Goal: Feedback & Contribution: Submit feedback/report problem

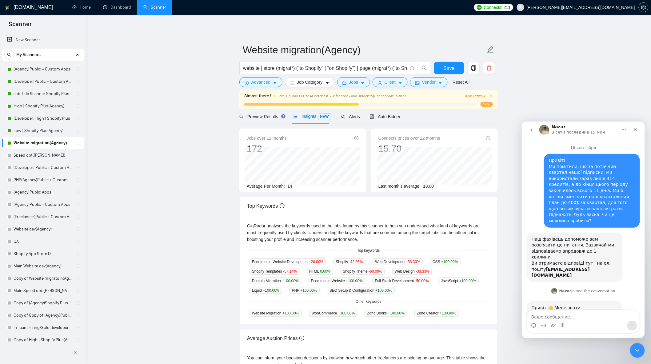
scroll to position [583, 0]
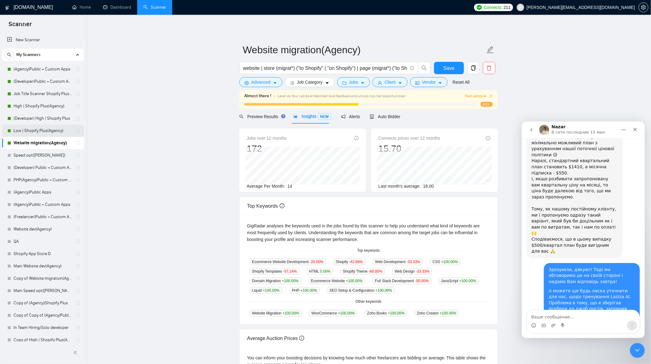
click at [50, 134] on link "Low | Shopify Plus(Agency)" at bounding box center [43, 131] width 58 height 12
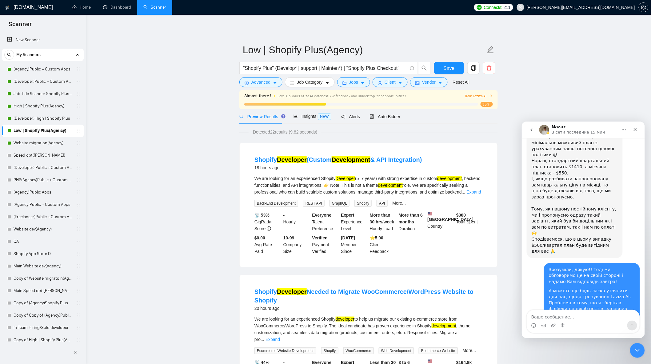
click at [47, 71] on link "(Agency)Public + Custom Apps" at bounding box center [43, 69] width 58 height 12
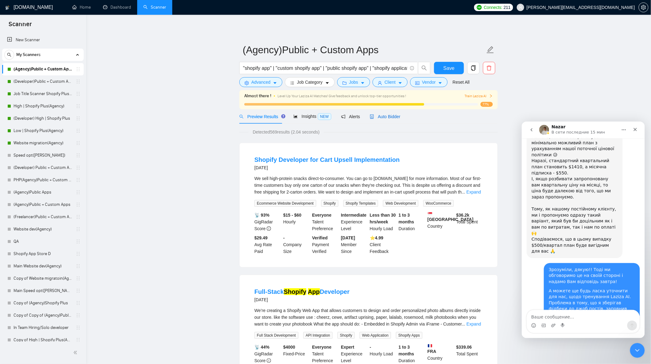
click at [385, 118] on span "Auto Bidder" at bounding box center [385, 116] width 30 height 5
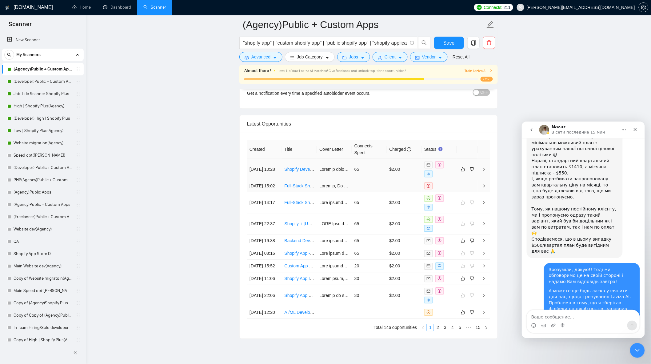
scroll to position [1536, 0]
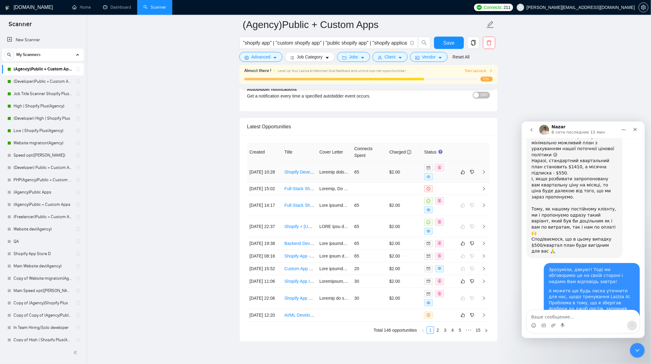
click at [360, 180] on td "65" at bounding box center [369, 172] width 35 height 21
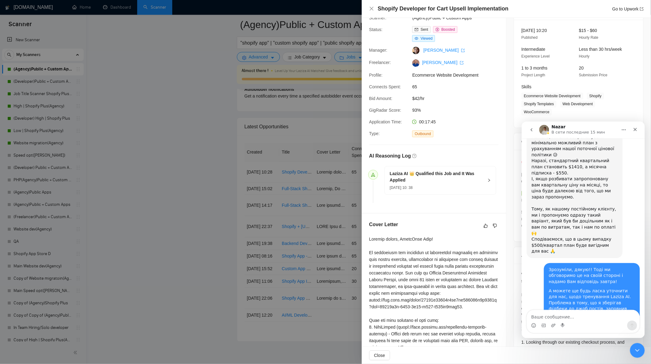
scroll to position [102, 0]
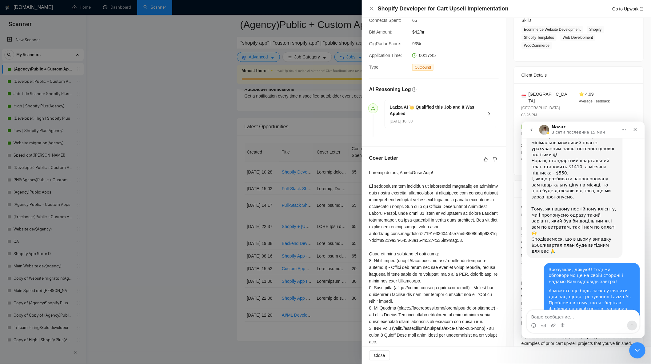
click at [638, 345] on div "Закрыть службу сообщений Intercom" at bounding box center [636, 349] width 15 height 15
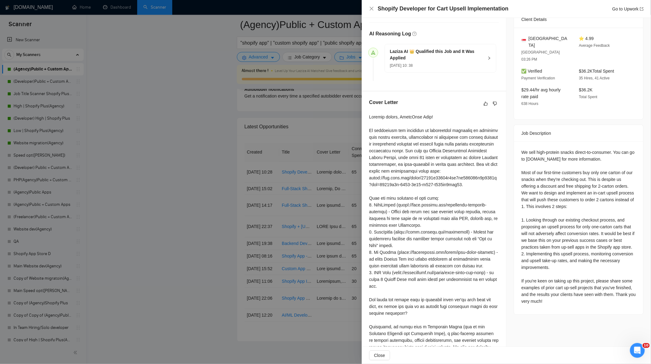
scroll to position [171, 0]
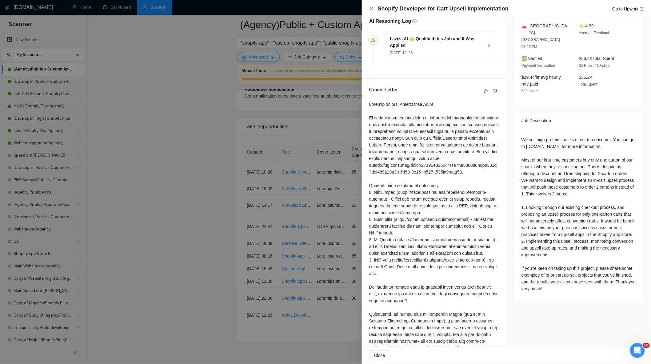
click at [294, 168] on div at bounding box center [325, 182] width 651 height 364
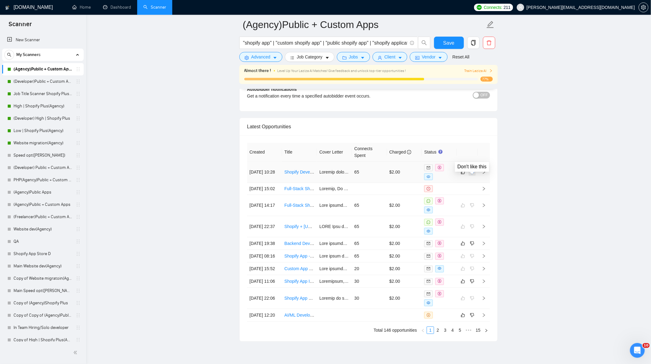
click at [473, 174] on icon "dislike" at bounding box center [472, 171] width 4 height 5
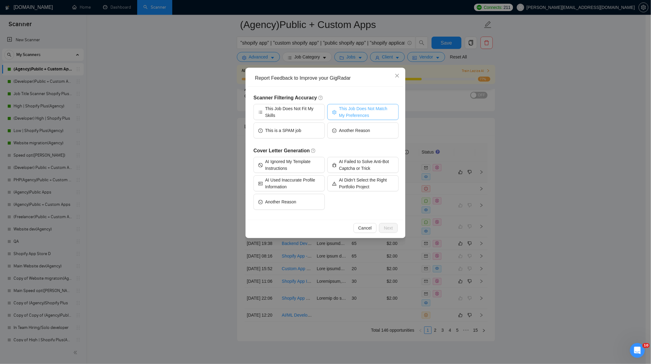
click at [365, 113] on span "This Job Does Not Match My Preferences" at bounding box center [366, 112] width 55 height 14
click at [387, 228] on span "Next" at bounding box center [388, 228] width 9 height 7
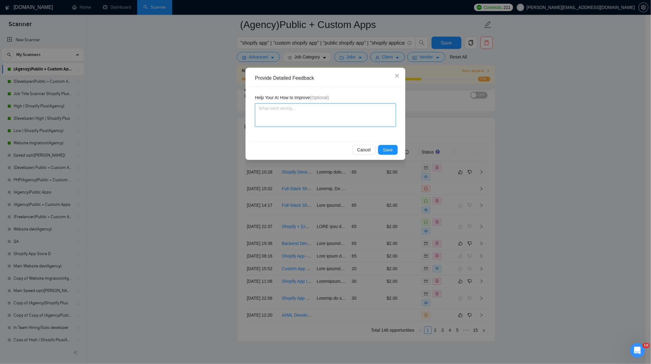
click at [305, 115] on textarea at bounding box center [325, 114] width 141 height 23
type textarea "I"
type textarea "In"
type textarea "In th"
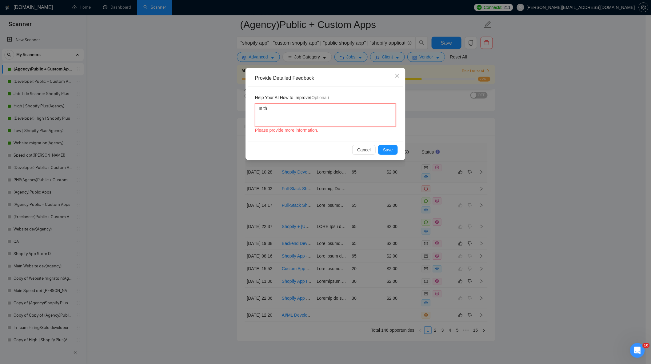
type textarea "In thi"
type textarea "In this"
type textarea "In this j"
type textarea "In this job"
type textarea "In this job p"
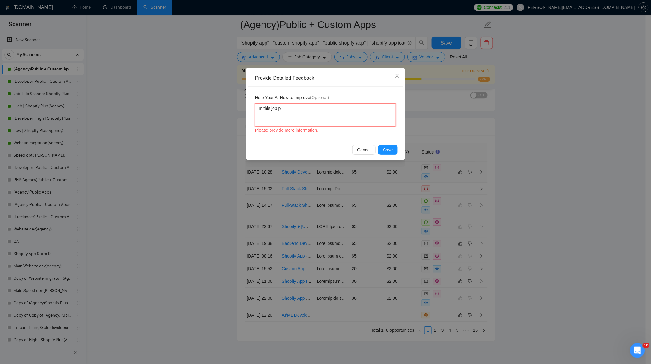
type textarea "In this job po"
type textarea "In this job pos"
type textarea "In this job post"
type textarea "In this job post,"
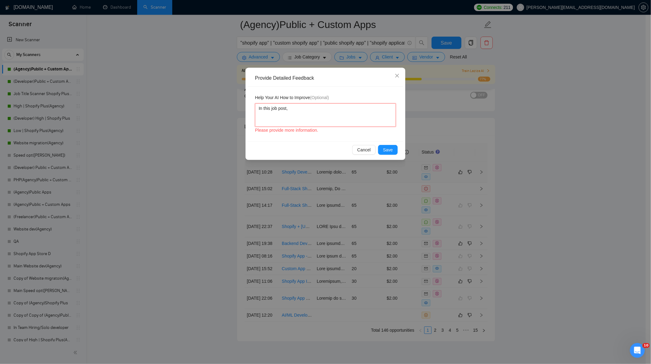
type textarea "In this job post, c"
type textarea "In this job post, cl"
type textarea "In this job post, cli"
type textarea "In this job post, clie"
type textarea "In this job post, client"
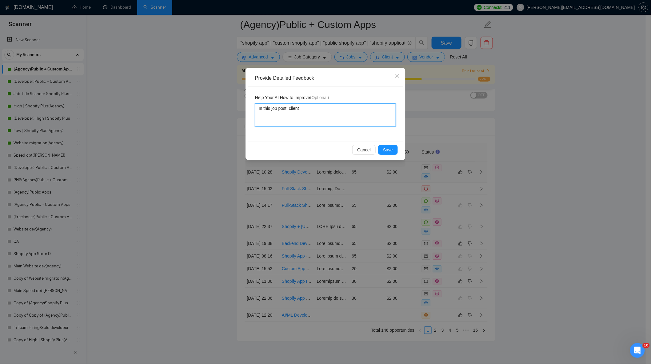
type textarea "In this job post, client"
type textarea "In this job post, client d"
type textarea "In this job post, client de"
type textarea "In this job post, client des"
type textarea "In this job post, client desc"
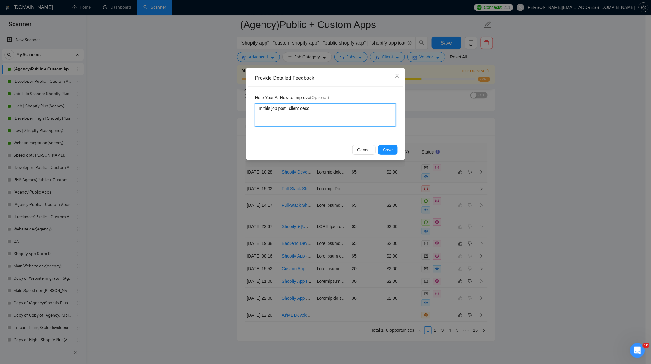
type textarea "In this job post, client descr"
type textarea "In this job post, client descri"
type textarea "In this job post, client describ"
type textarea "In this job post, client describe"
type textarea "In this job post, client describes"
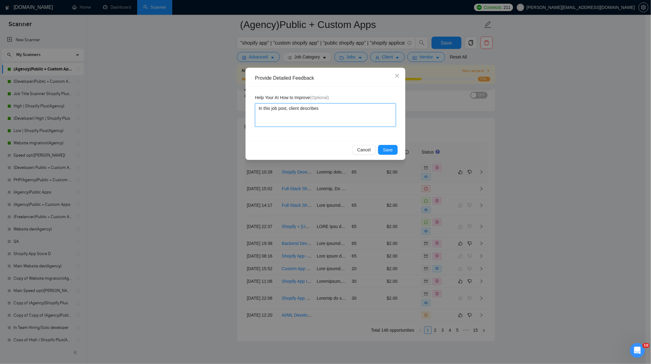
type textarea "In this job post, client describes"
type textarea "In this job post, client describes t"
type textarea "In this job post, client describes th"
type textarea "In this job post, client describes the"
type textarea "In this job post, client describes th"
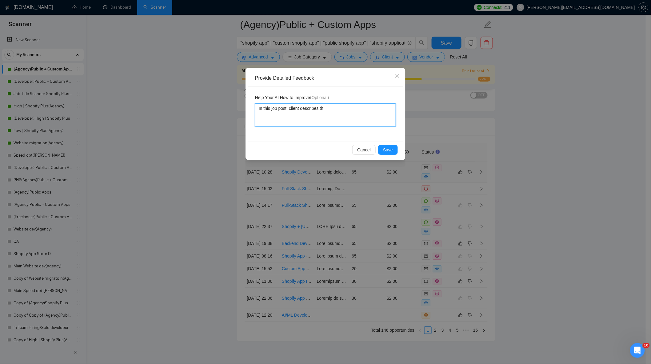
type textarea "In this job post, client describes tha"
type textarea "In this job post, client describes that"
type textarea "In this job post, client describes that he"
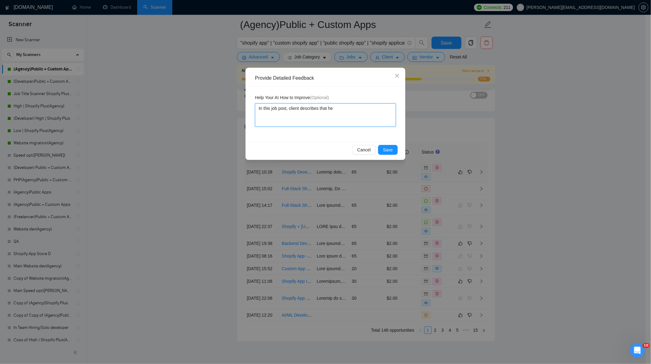
type textarea "In this job post, client describes that he n"
type textarea "In this job post, client describes that he ne"
type textarea "In this job post, client describes that he nee"
type textarea "In this job post, client describes that he need"
type textarea "In this job post, client describes that he needs"
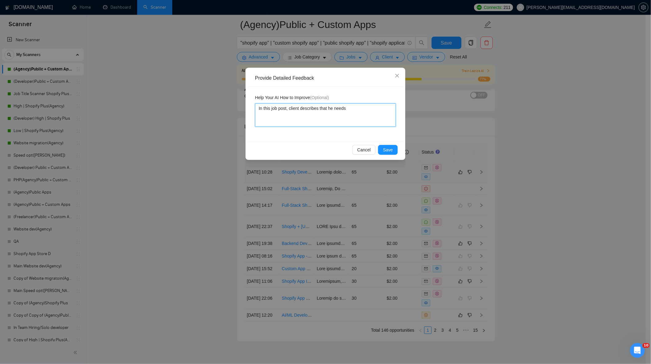
type textarea "In this job post, client describes that he needs"
type textarea "In this job post, client describes that he needs u"
type textarea "In this job post, client describes that he needs ups"
type textarea "In this job post, client describes that he needs upse"
type textarea "In this job post, client describes that he needs upsel"
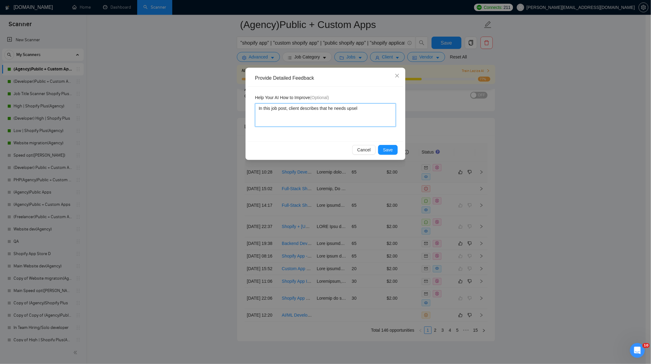
type textarea "In this job post, client describes that he needs upsell"
type textarea "In this job post, client describes that he needs upsells"
type textarea "In this job post, client describes that he needs upsells f"
type textarea "In this job post, client describes that he needs upsells fe"
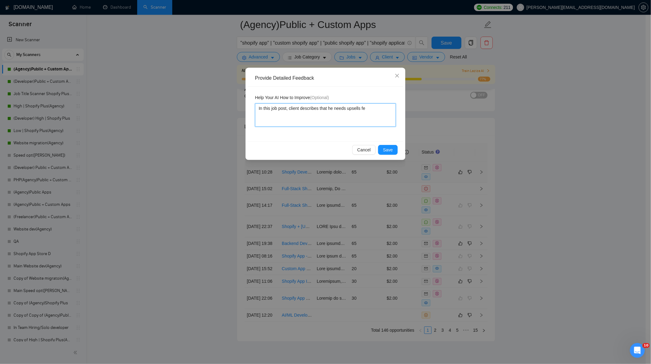
type textarea "In this job post, client describes that he needs upsells f"
type textarea "In this job post, client describes that he needs upsells"
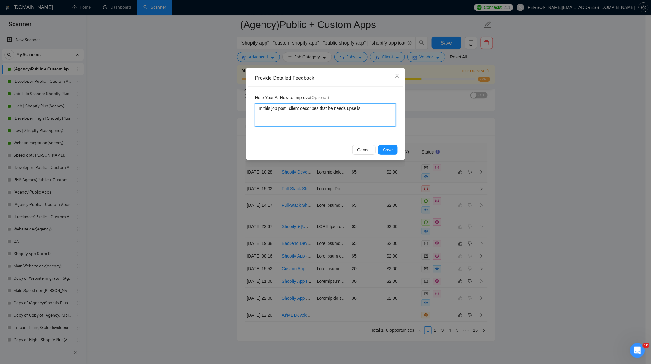
type textarea "In this job post, client describes that he needs upsell"
type textarea "In this job post, client describes that he needs upsell f"
type textarea "In this job post, client describes that he needs upsell fe"
type textarea "In this job post, client describes that he needs upsell fea"
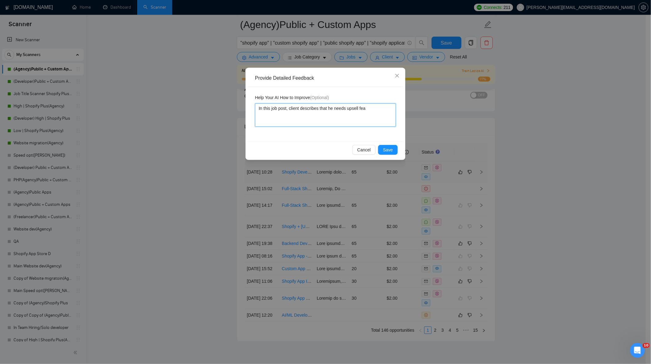
type textarea "In this job post, client describes that he needs upsell feat"
type textarea "In this job post, client describes that he needs upsell featur"
type textarea "In this job post, client describes that he needs upsell feature"
type textarea "In this job post, client describes that he needs upsell feature,"
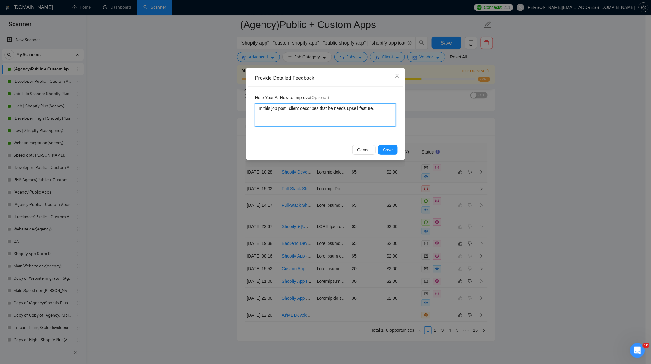
type textarea "In this job post, client describes that he needs upsell feature, b"
type textarea "In this job post, client describes that he needs upsell feature, bu"
type textarea "In this job post, client describes that he needs upsell feature, but"
type textarea "In this job post, client describes that he needs upsell feature, but h"
type textarea "In this job post, client describes that he needs upsell feature, but he"
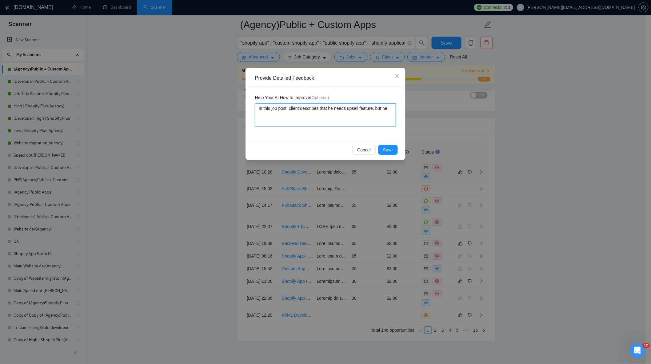
type textarea "In this job post, client describes that he needs upsell feature, but he"
type textarea "In this job post, client describes that he needs upsell feature, but he ne"
type textarea "In this job post, client describes that he needs upsell feature, but he nee"
type textarea "In this job post, client describes that he needs upsell feature, but he need"
type textarea "In this job post, client describes that he needs upsell feature, but he needs"
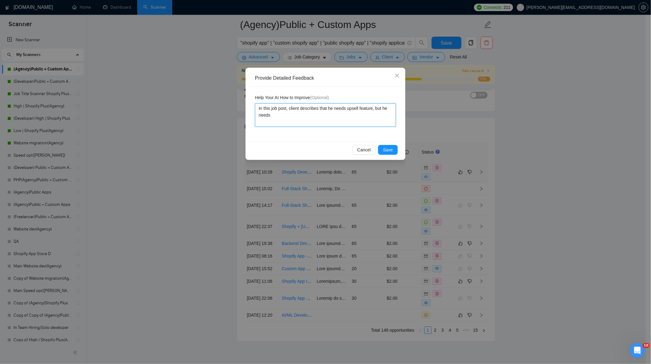
type textarea "In this job post, client describes that he needs upsell feature, but he needs"
type textarea "In this job post, client describes that he needs upsell feature, but he needs t"
type textarea "In this job post, client describes that he needs upsell feature, but he needs to"
type textarea "In this job post, client describes that he needs upsell feature, but he needs t…"
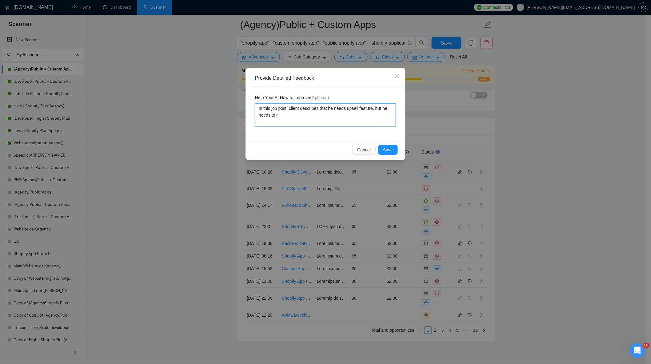
type textarea "In this job post, client describes that he needs upsell feature, but he needs t…"
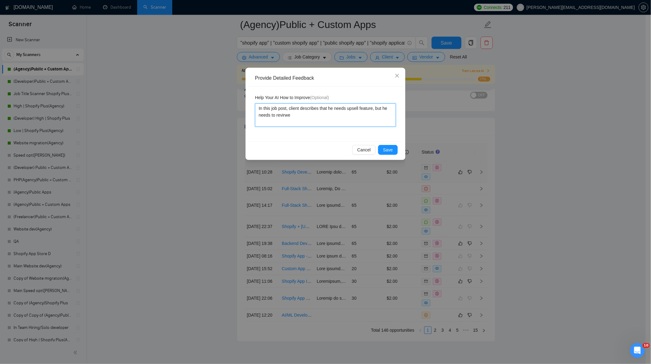
type textarea "In this job post, client describes that he needs upsell feature, but he needs t…"
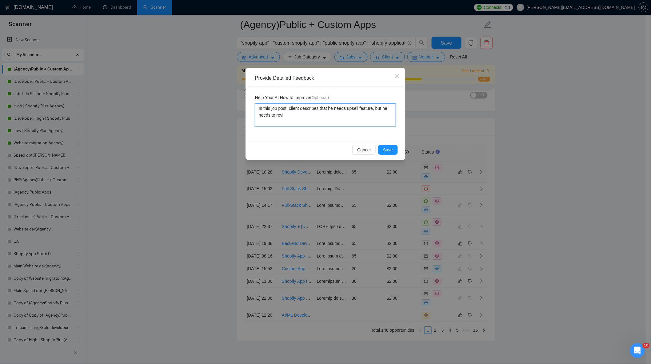
type textarea "In this job post, client describes that he needs upsell feature, but he needs t…"
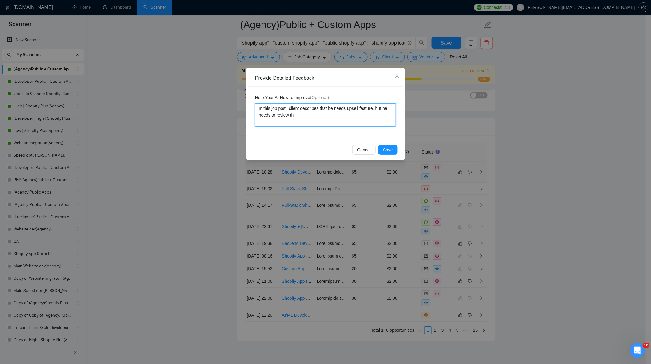
type textarea "In this job post, client describes that he needs upsell feature, but he needs t…"
click at [341, 121] on textarea "In this job post, client describes that he needs upsell feature, but he needs t…" at bounding box center [325, 114] width 141 height 23
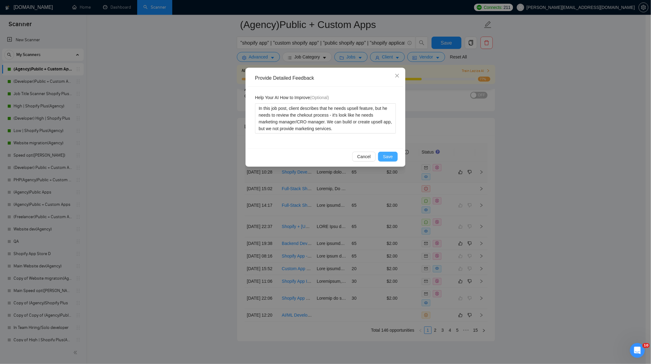
click at [394, 158] on button "Save" at bounding box center [388, 157] width 20 height 10
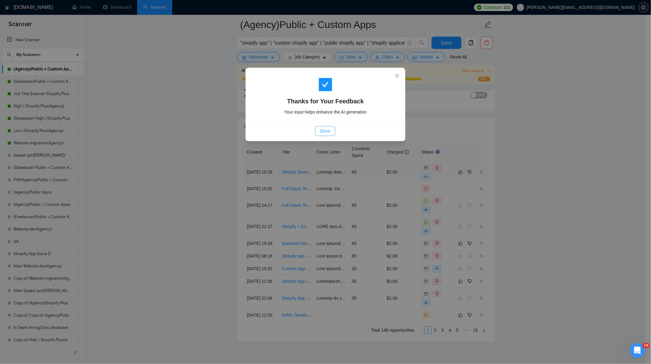
click at [326, 131] on span "Done" at bounding box center [325, 131] width 10 height 7
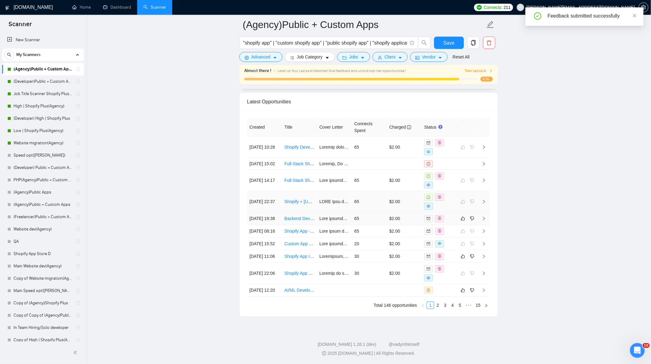
scroll to position [1570, 0]
click at [364, 225] on td "65" at bounding box center [369, 218] width 35 height 13
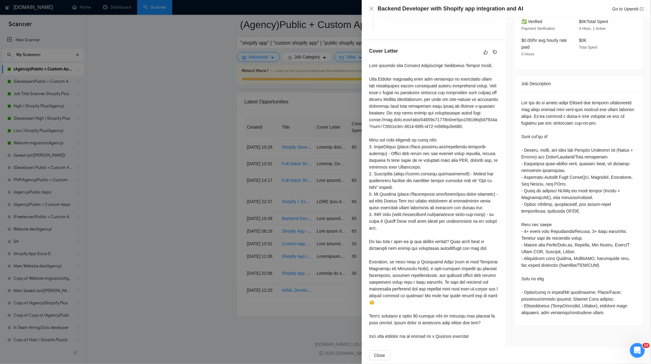
scroll to position [231, 0]
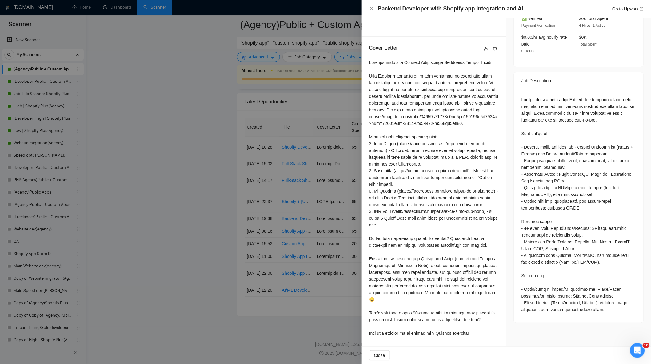
click at [310, 153] on div at bounding box center [325, 182] width 651 height 364
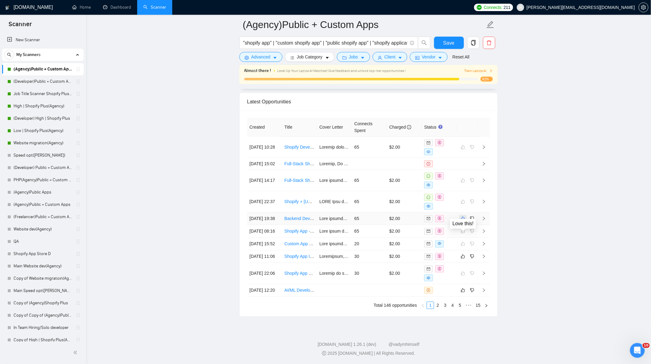
click at [462, 222] on button "button" at bounding box center [462, 218] width 7 height 7
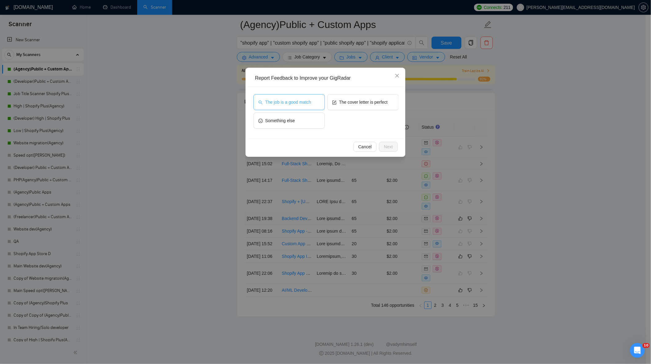
click at [301, 101] on span "The job is a good match" at bounding box center [288, 102] width 46 height 7
click at [395, 146] on button "Next" at bounding box center [388, 147] width 19 height 10
click at [349, 113] on textarea at bounding box center [325, 114] width 141 height 23
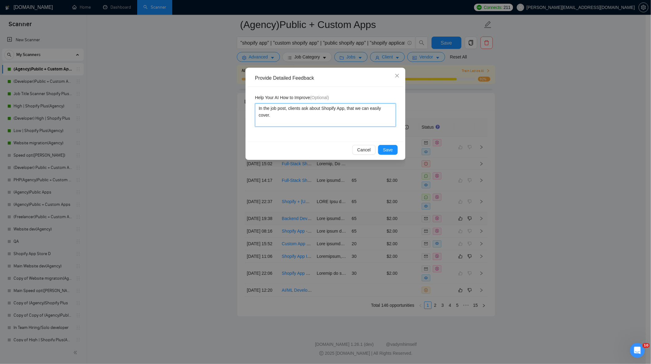
click at [321, 109] on textarea "In the job post, clients ask about Shopify App, that we can easily cover." at bounding box center [325, 114] width 141 height 23
click at [340, 118] on textarea "In the job post, clients ask about building and designing Shopify App, that we …" at bounding box center [325, 114] width 141 height 23
click at [392, 150] on span "Save" at bounding box center [388, 149] width 10 height 7
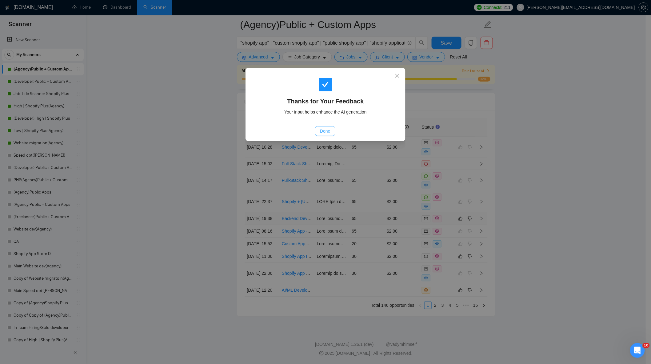
drag, startPoint x: 312, startPoint y: 136, endPoint x: 316, endPoint y: 134, distance: 4.7
click at [312, 135] on div "Done" at bounding box center [325, 131] width 145 height 10
click at [321, 133] on button "Done" at bounding box center [325, 131] width 20 height 10
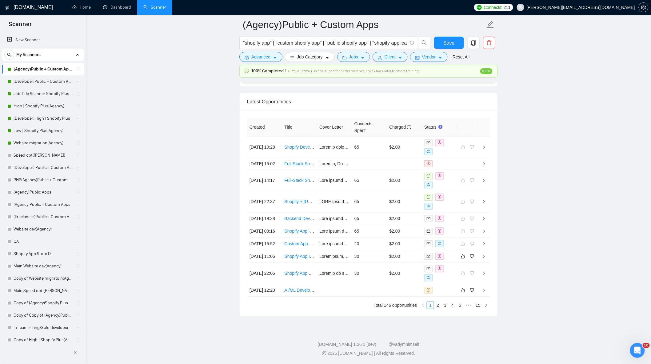
scroll to position [1524, 0]
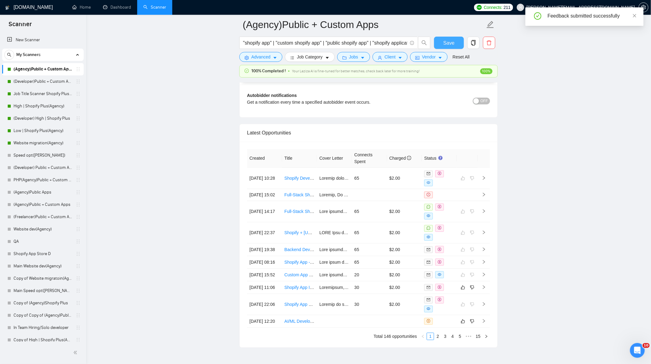
click at [451, 42] on span "Save" at bounding box center [448, 43] width 11 height 8
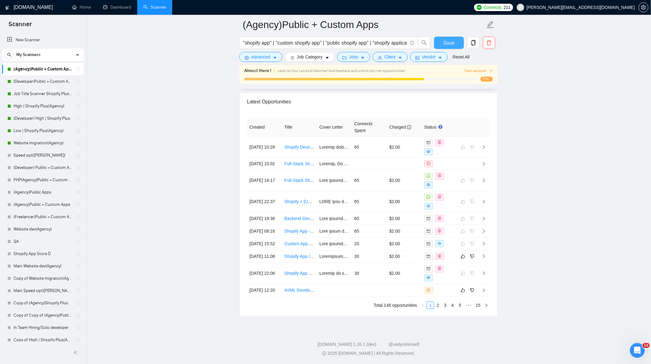
scroll to position [1520, 0]
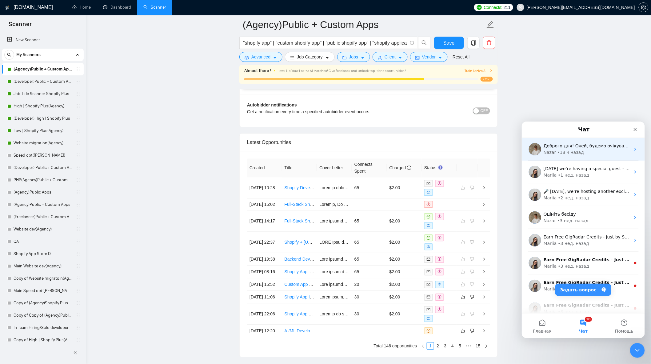
click at [573, 153] on div "• 18 ч назад" at bounding box center [570, 152] width 27 height 6
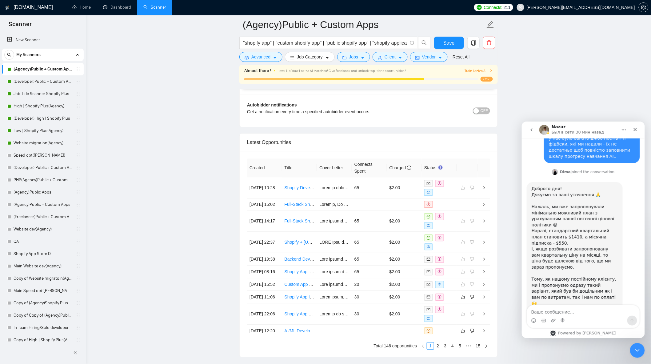
scroll to position [588, 0]
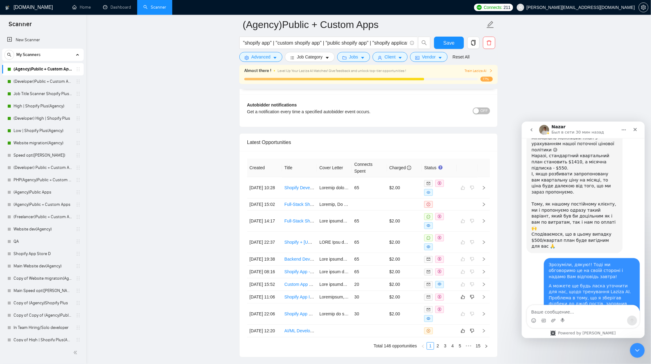
click at [578, 314] on textarea "Ваше сообщение..." at bounding box center [583, 310] width 113 height 10
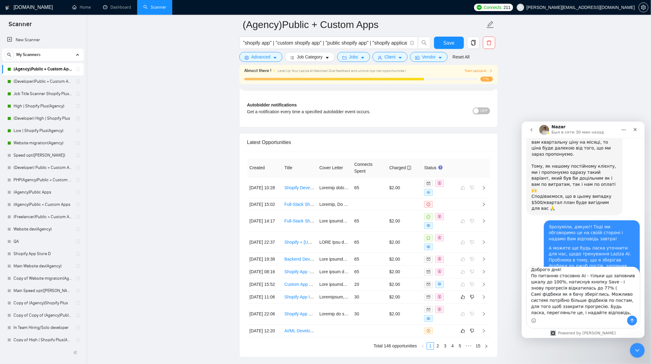
scroll to position [10, 0]
drag, startPoint x: 532, startPoint y: 320, endPoint x: 548, endPoint y: 325, distance: 17.0
click at [531, 320] on icon "Средство выбора эмодзи" at bounding box center [533, 320] width 5 height 5
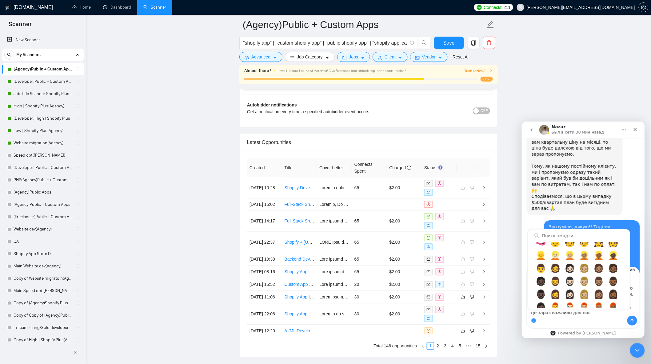
scroll to position [547, 0]
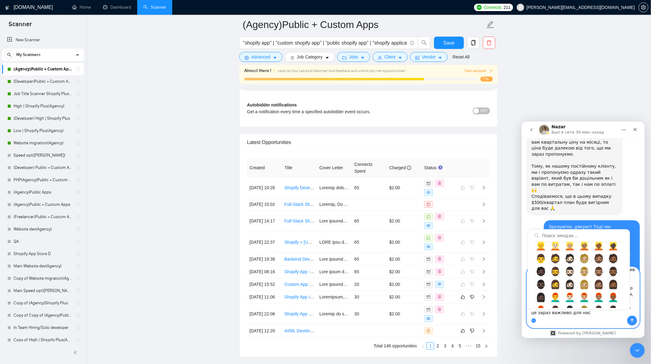
type textarea "Доброго дня! По питанню стосовно AI - тільки що заповнив шкалу до 100%, натисну…"
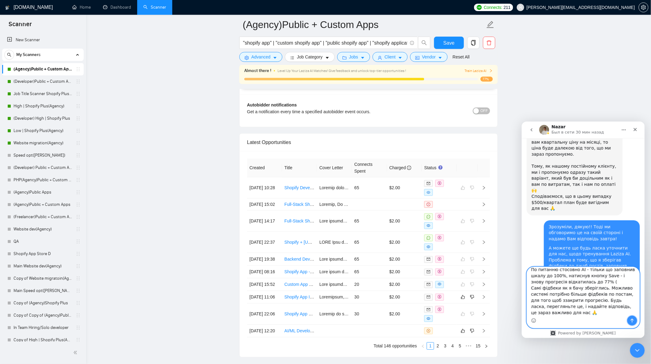
click at [633, 320] on icon "Отправить сообщение…" at bounding box center [631, 320] width 5 height 5
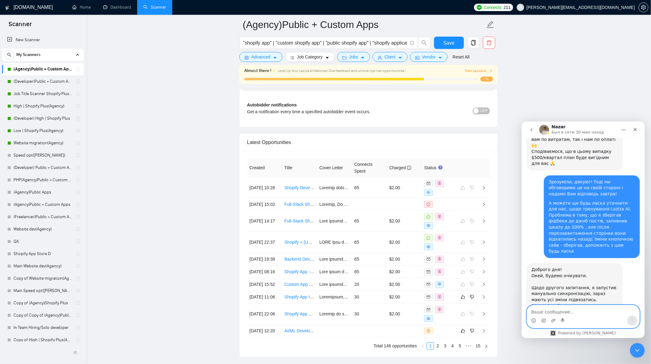
scroll to position [675, 0]
